Goal: Information Seeking & Learning: Learn about a topic

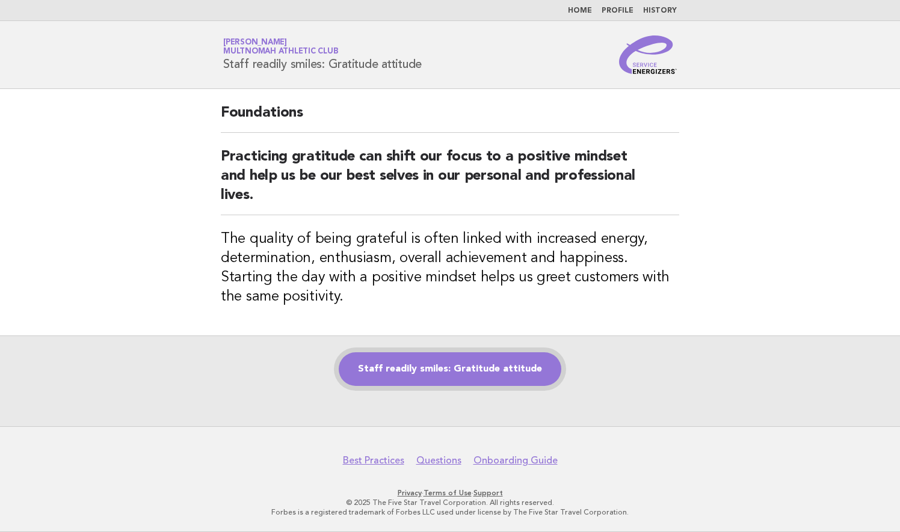
click at [442, 370] on link "Staff readily smiles: Gratitude attitude" at bounding box center [450, 369] width 223 height 34
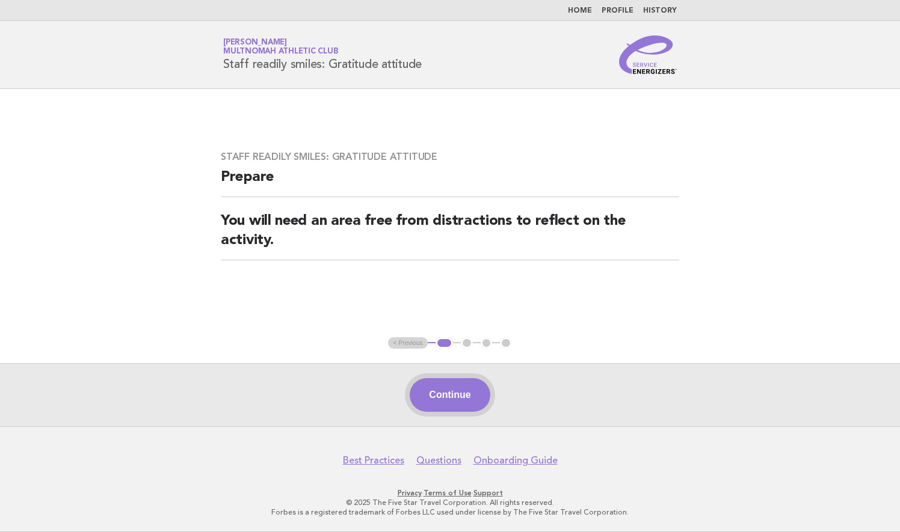
click at [462, 397] on button "Continue" at bounding box center [450, 395] width 80 height 34
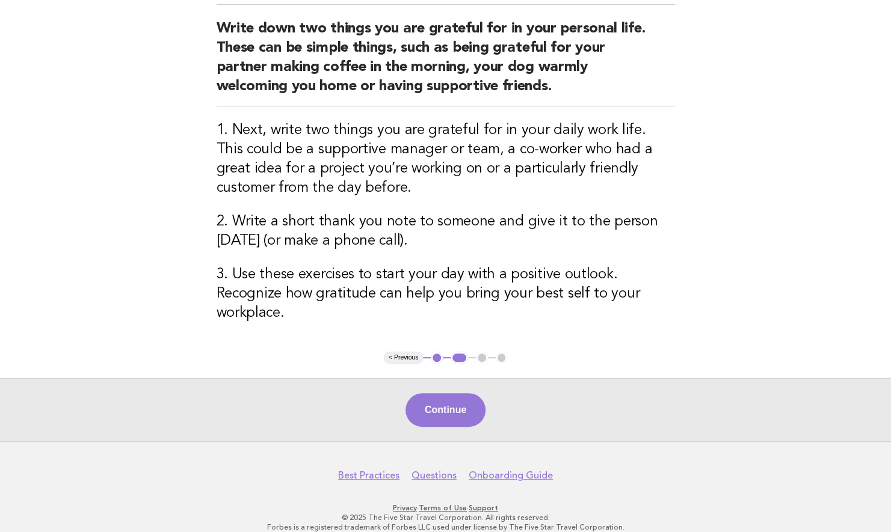
scroll to position [157, 0]
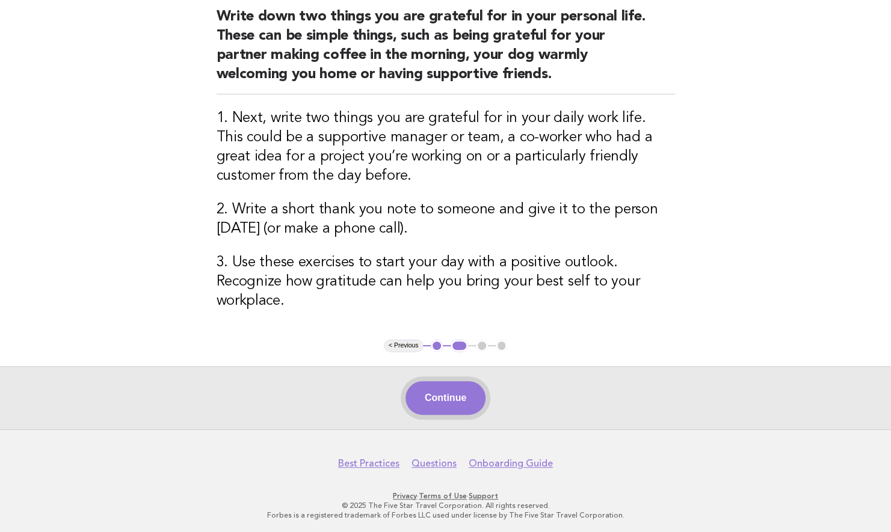
click at [451, 399] on button "Continue" at bounding box center [445, 398] width 80 height 34
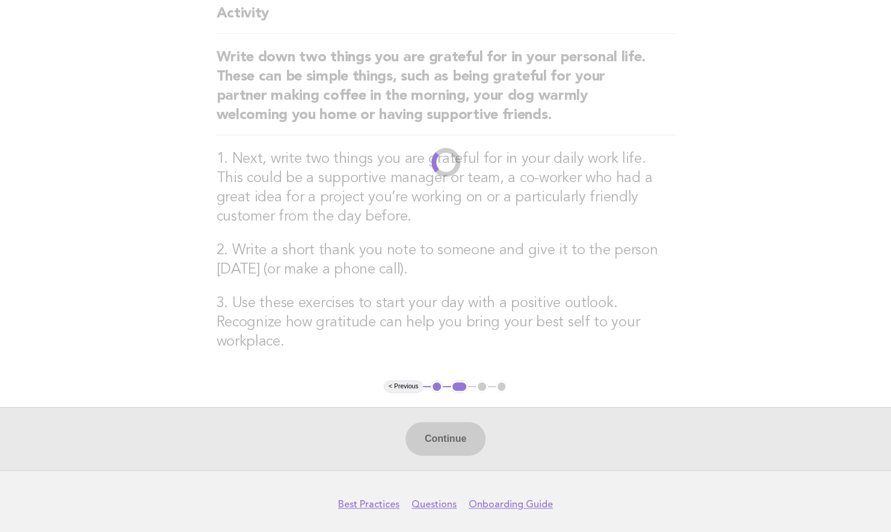
scroll to position [0, 0]
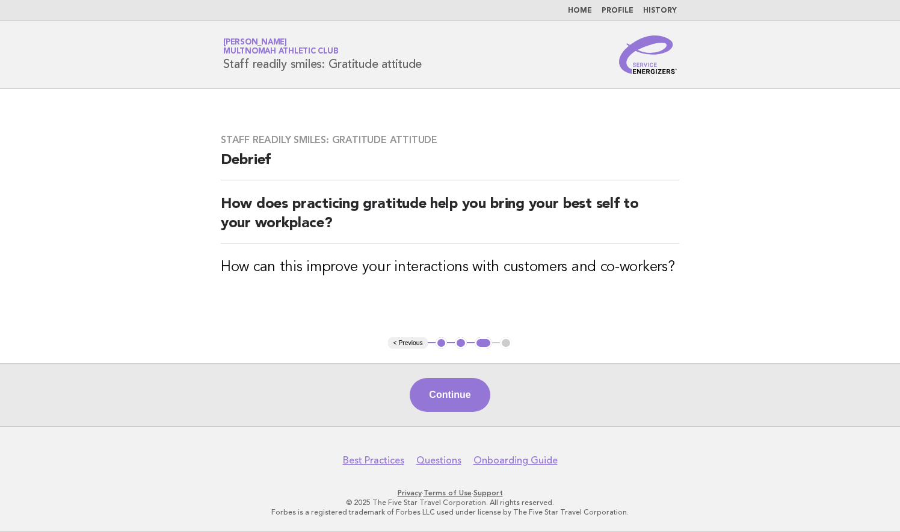
click at [444, 392] on button "Continue" at bounding box center [450, 395] width 80 height 34
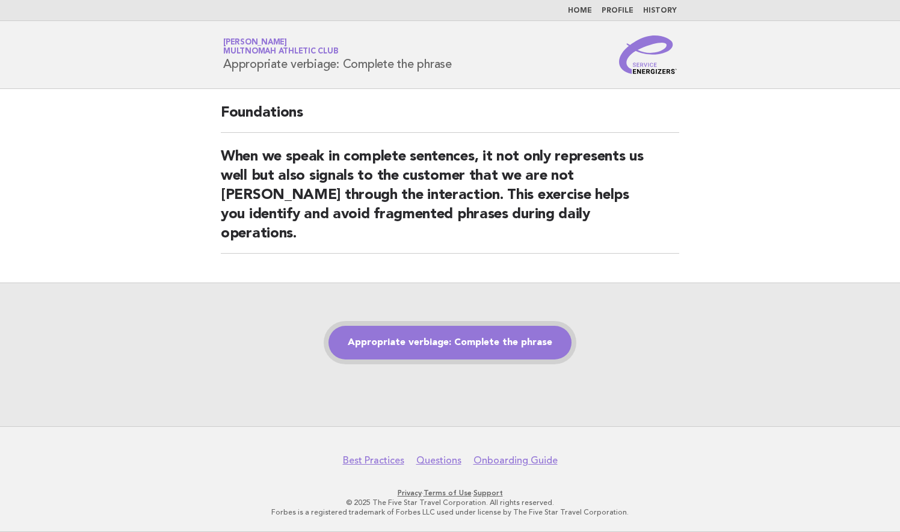
click at [435, 334] on link "Appropriate verbiage: Complete the phrase" at bounding box center [449, 343] width 243 height 34
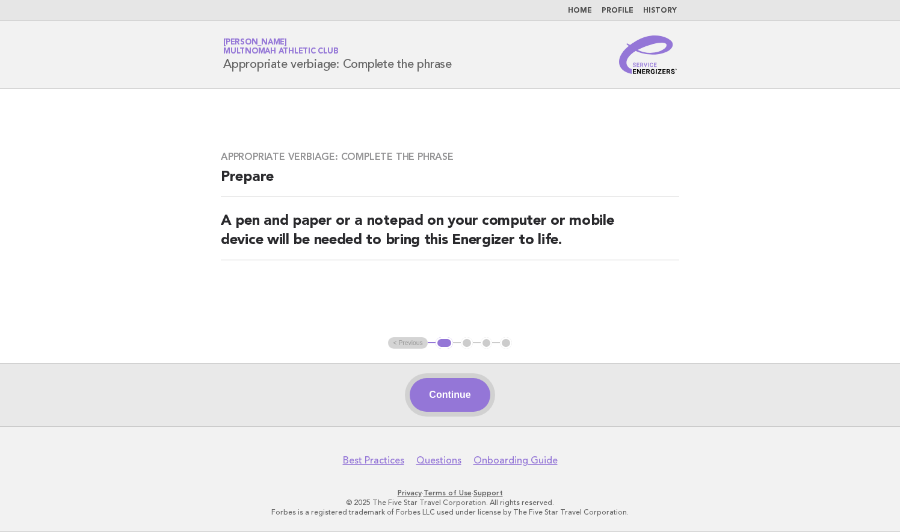
click at [463, 401] on button "Continue" at bounding box center [450, 395] width 80 height 34
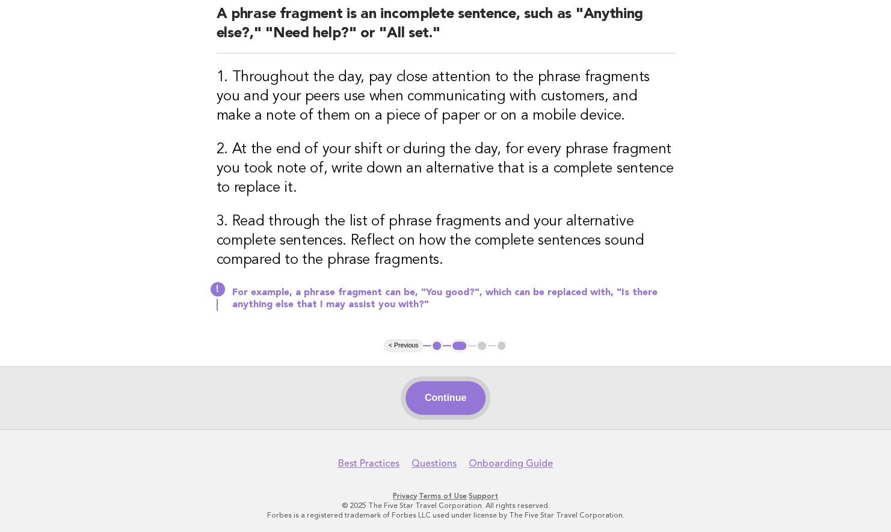
click at [449, 397] on button "Continue" at bounding box center [445, 398] width 80 height 34
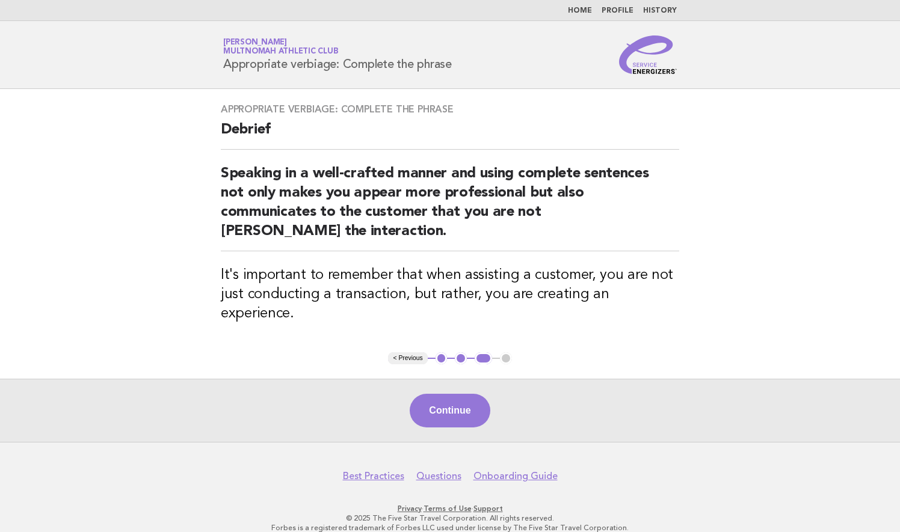
click at [460, 414] on div "Continue" at bounding box center [450, 410] width 900 height 63
click at [455, 394] on button "Continue" at bounding box center [450, 411] width 80 height 34
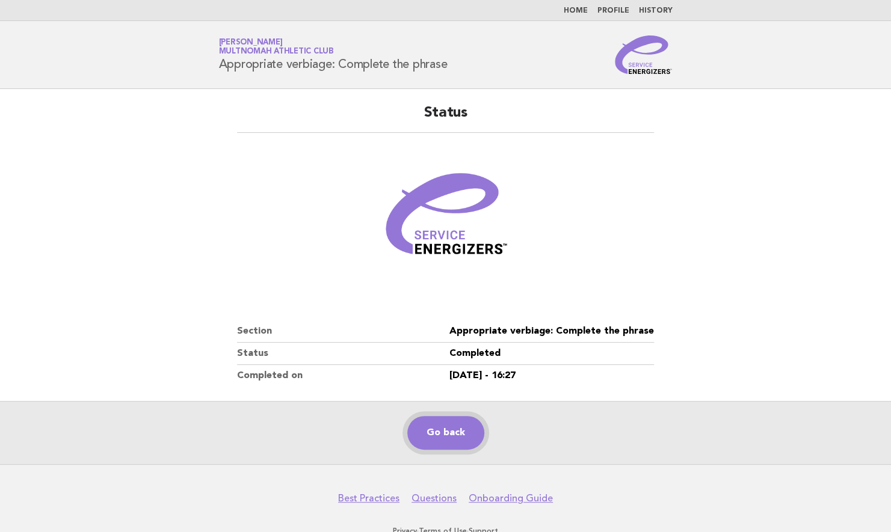
click at [451, 432] on link "Go back" at bounding box center [445, 433] width 77 height 34
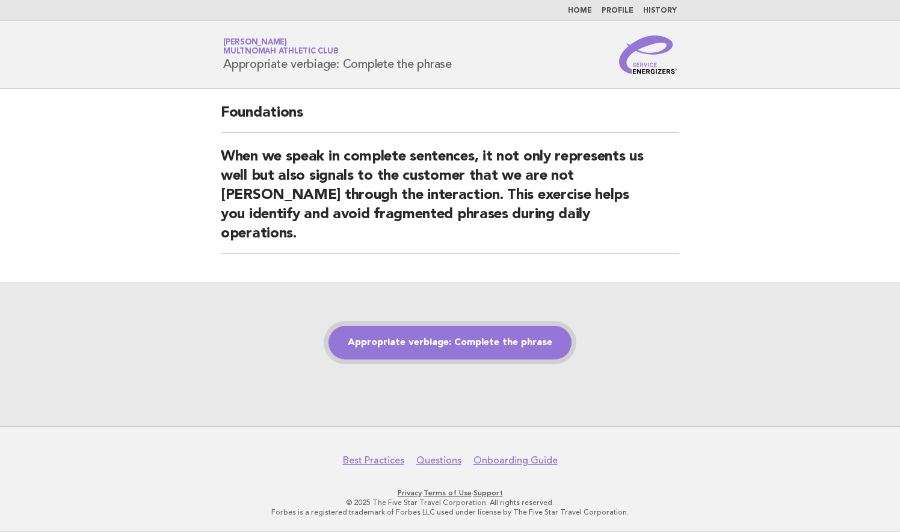
click at [390, 328] on link "Appropriate verbiage: Complete the phrase" at bounding box center [449, 343] width 243 height 34
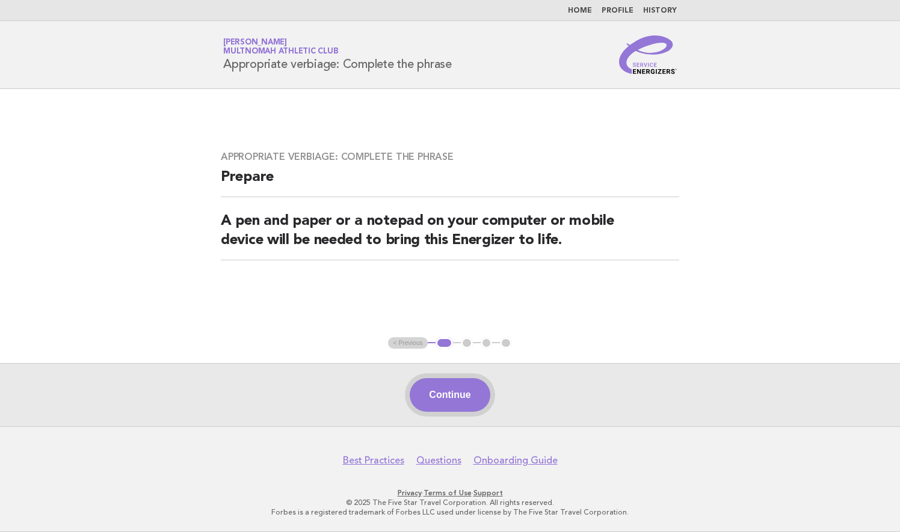
click at [462, 400] on button "Continue" at bounding box center [450, 395] width 80 height 34
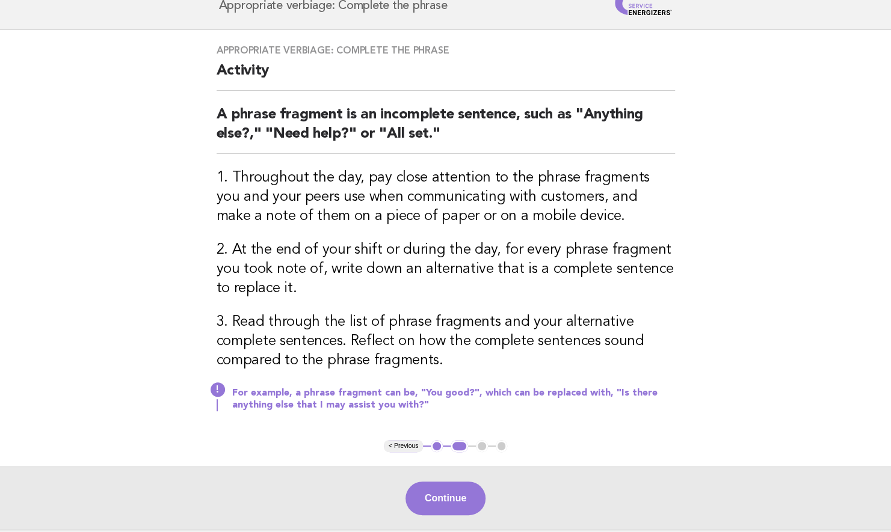
scroll to position [67, 0]
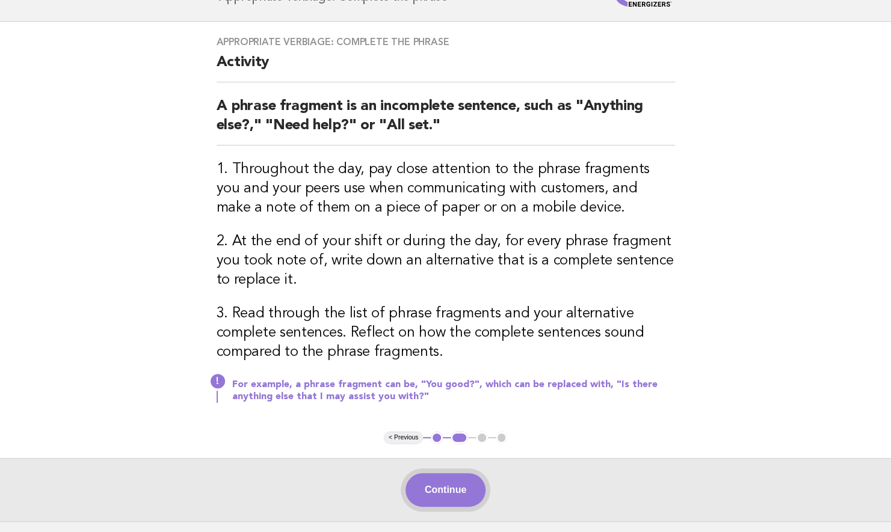
click at [448, 485] on button "Continue" at bounding box center [445, 490] width 80 height 34
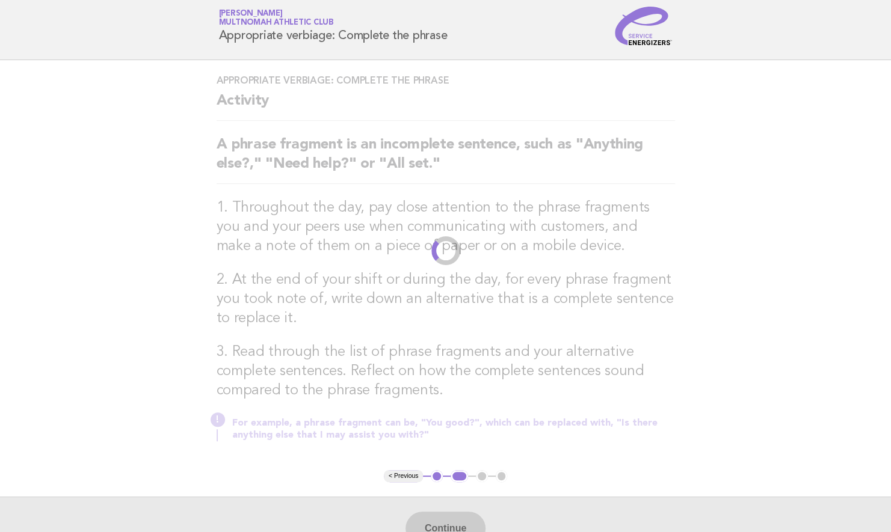
scroll to position [0, 0]
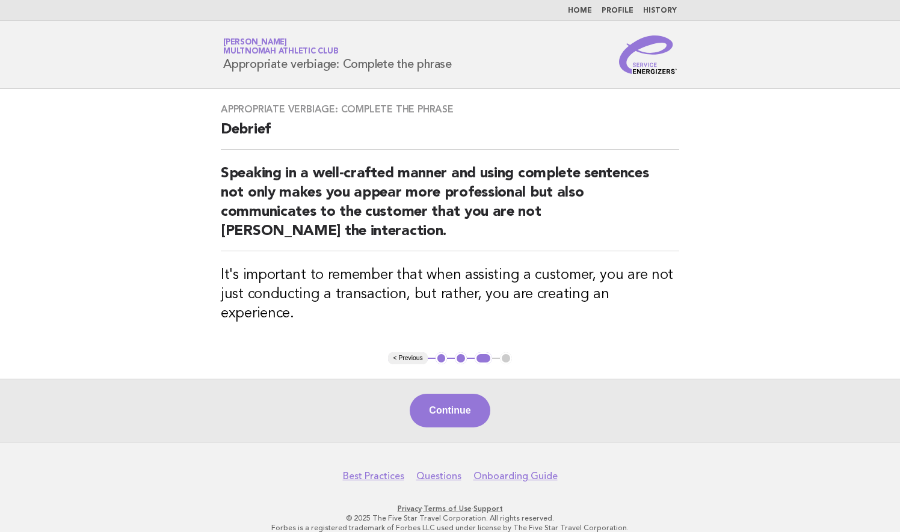
click at [460, 394] on button "Continue" at bounding box center [450, 411] width 80 height 34
